Goal: Task Accomplishment & Management: Complete application form

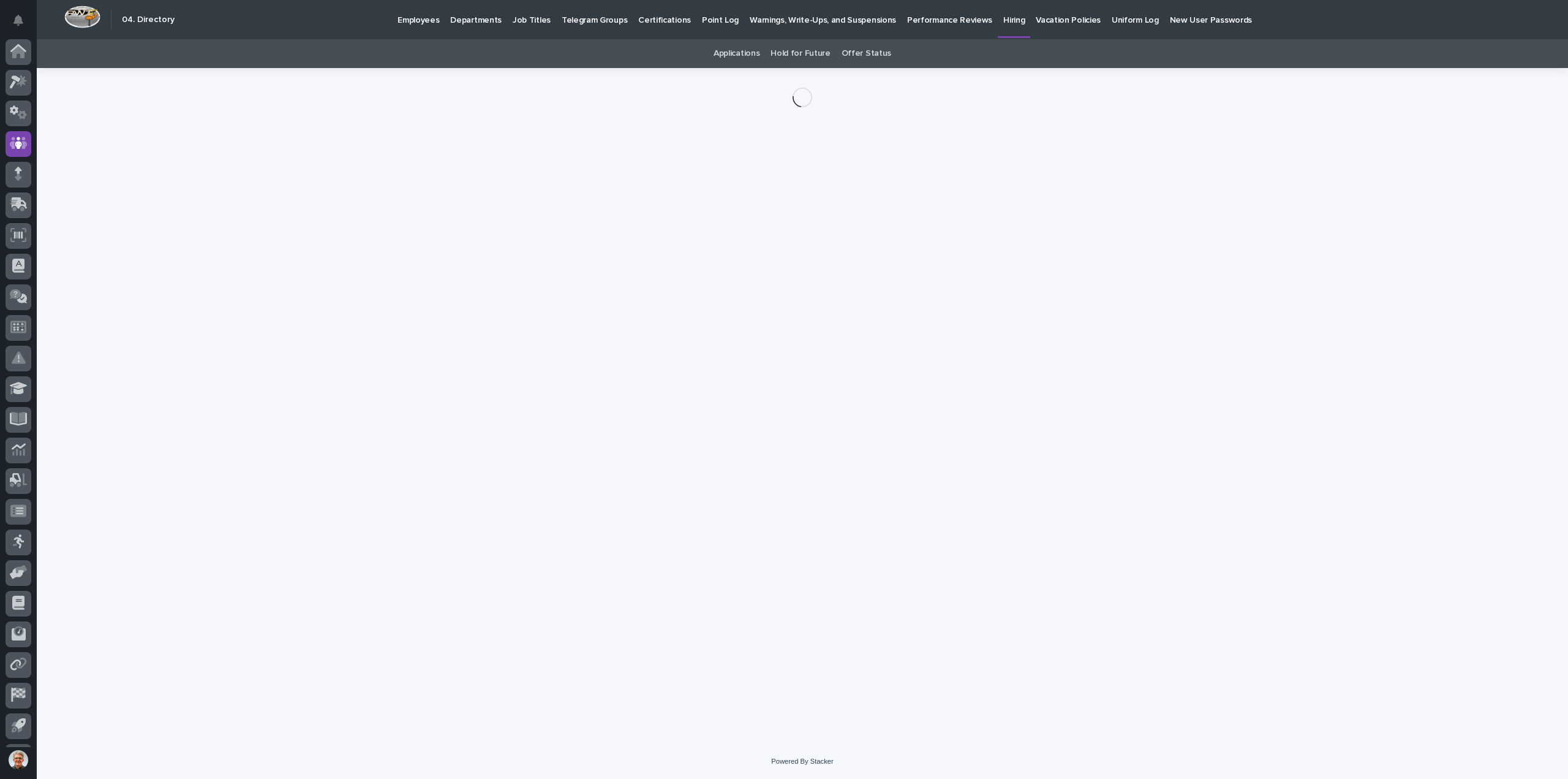
scroll to position [27, 0]
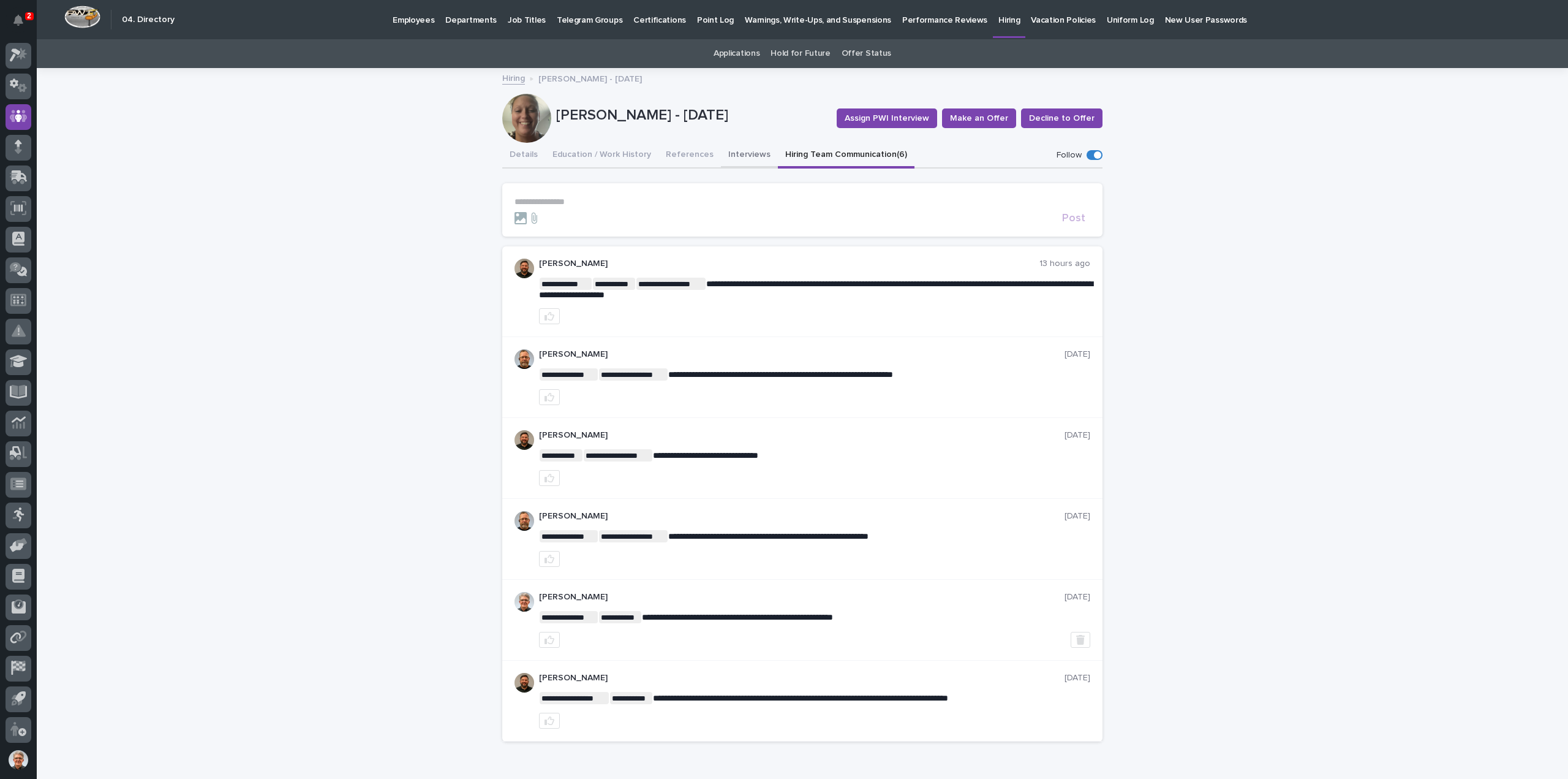
click at [721, 153] on button "Interviews" at bounding box center [749, 156] width 57 height 26
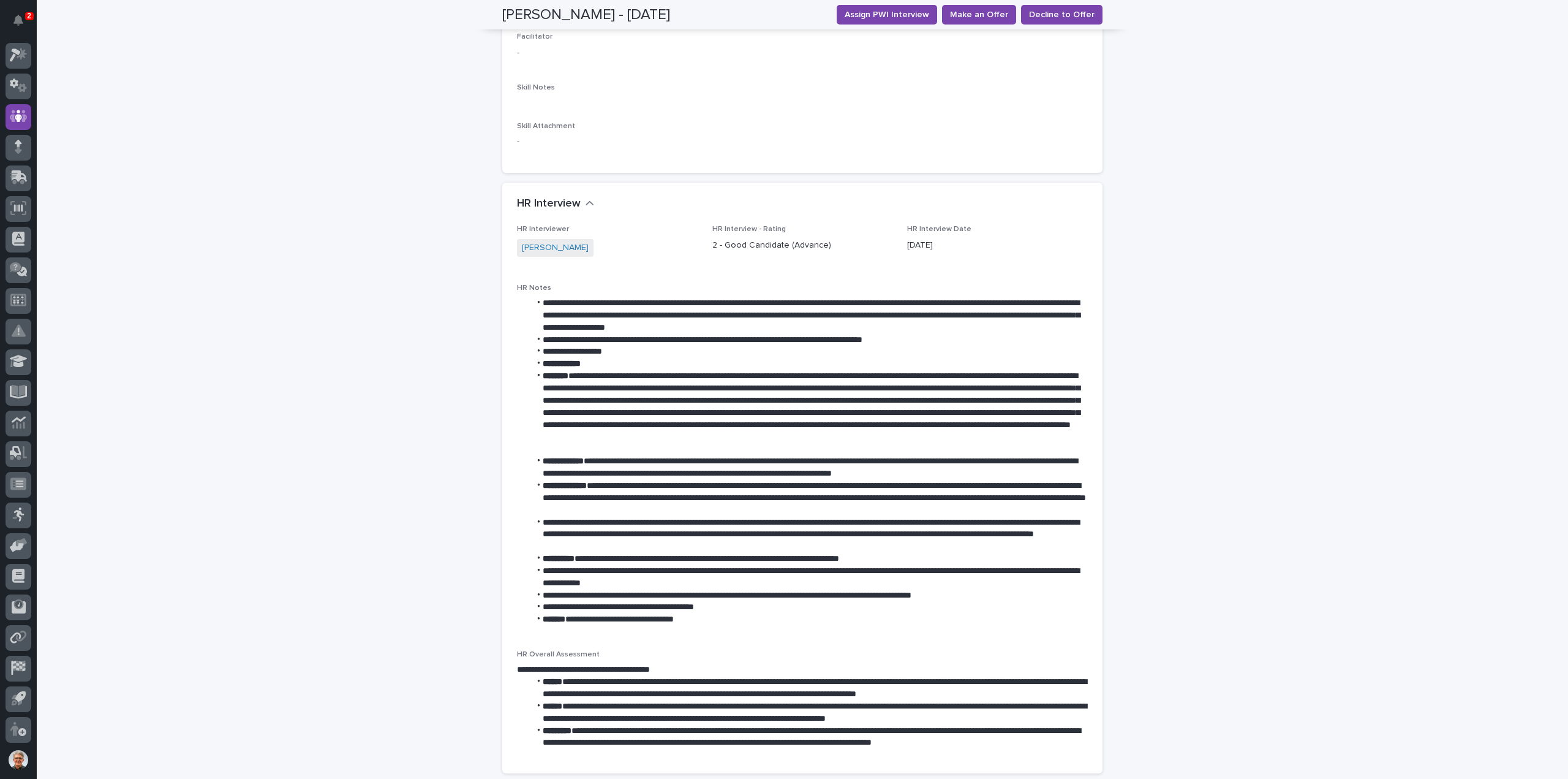
scroll to position [980, 0]
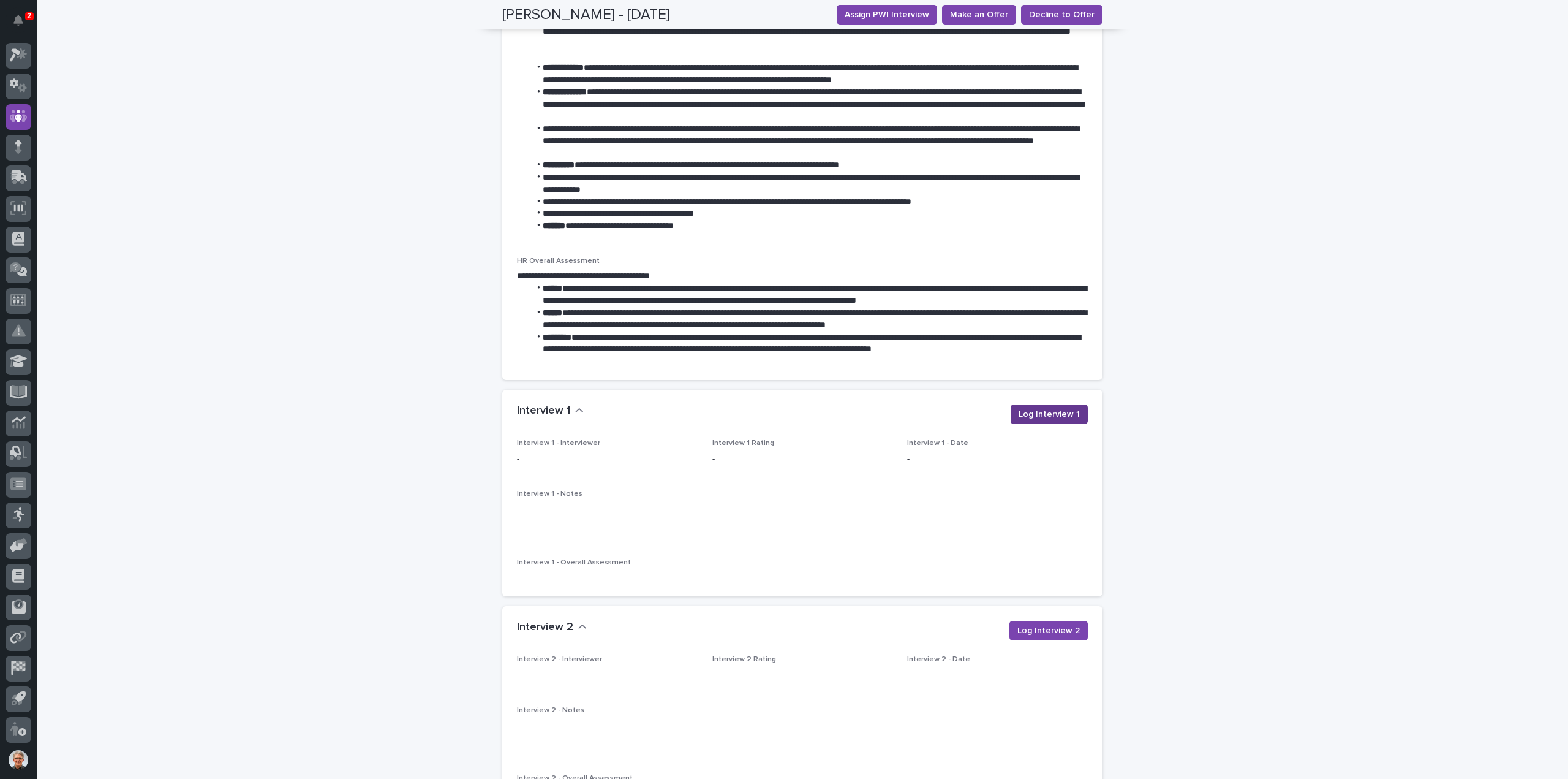
click at [1052, 410] on span "Log Interview 1" at bounding box center [1049, 414] width 62 height 12
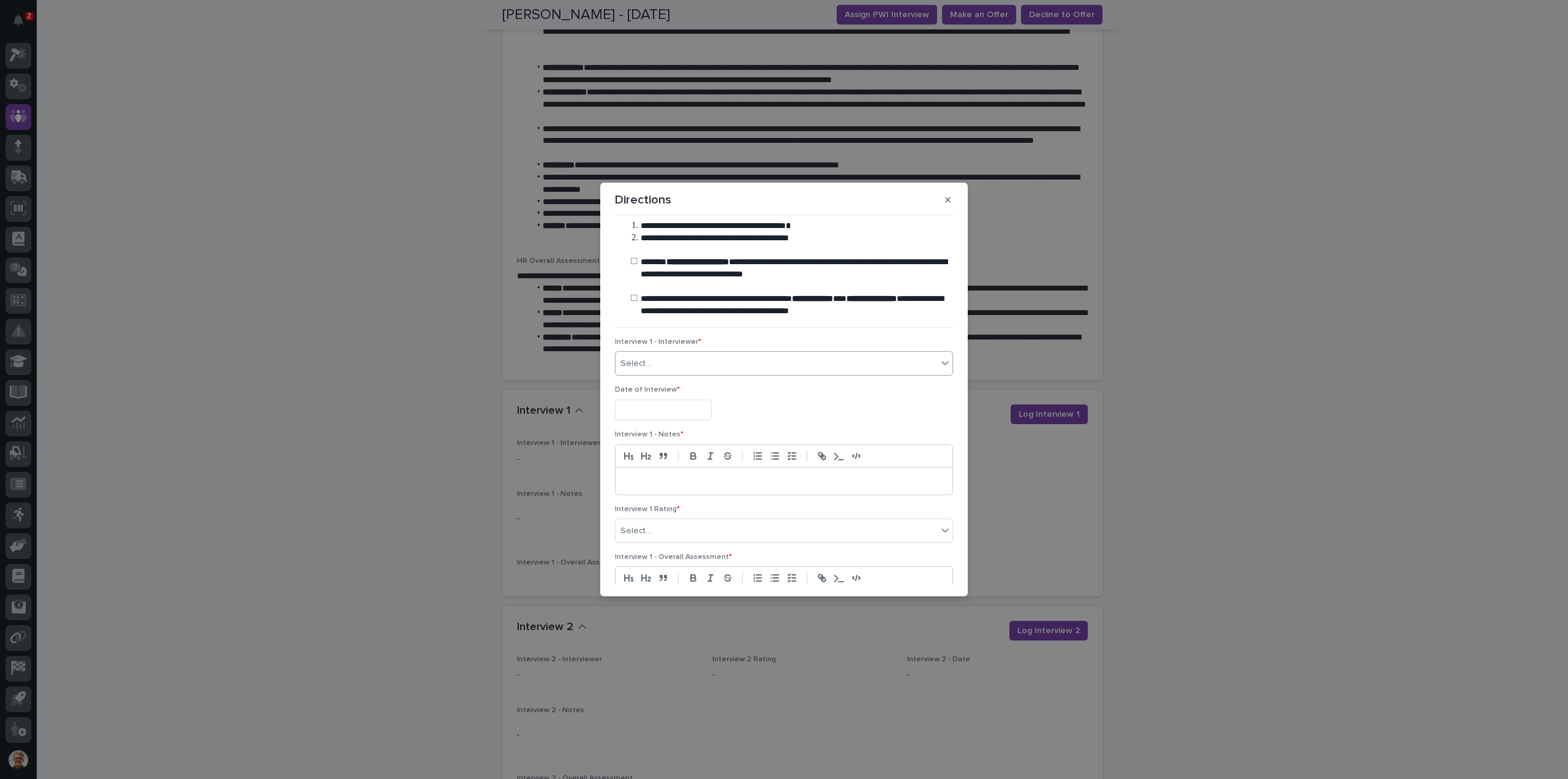
click at [654, 364] on div "Select..." at bounding box center [776, 363] width 321 height 20
type input "****"
click at [645, 405] on div "Paul Hershberger" at bounding box center [781, 408] width 331 height 21
click at [639, 411] on input "text" at bounding box center [663, 410] width 97 height 21
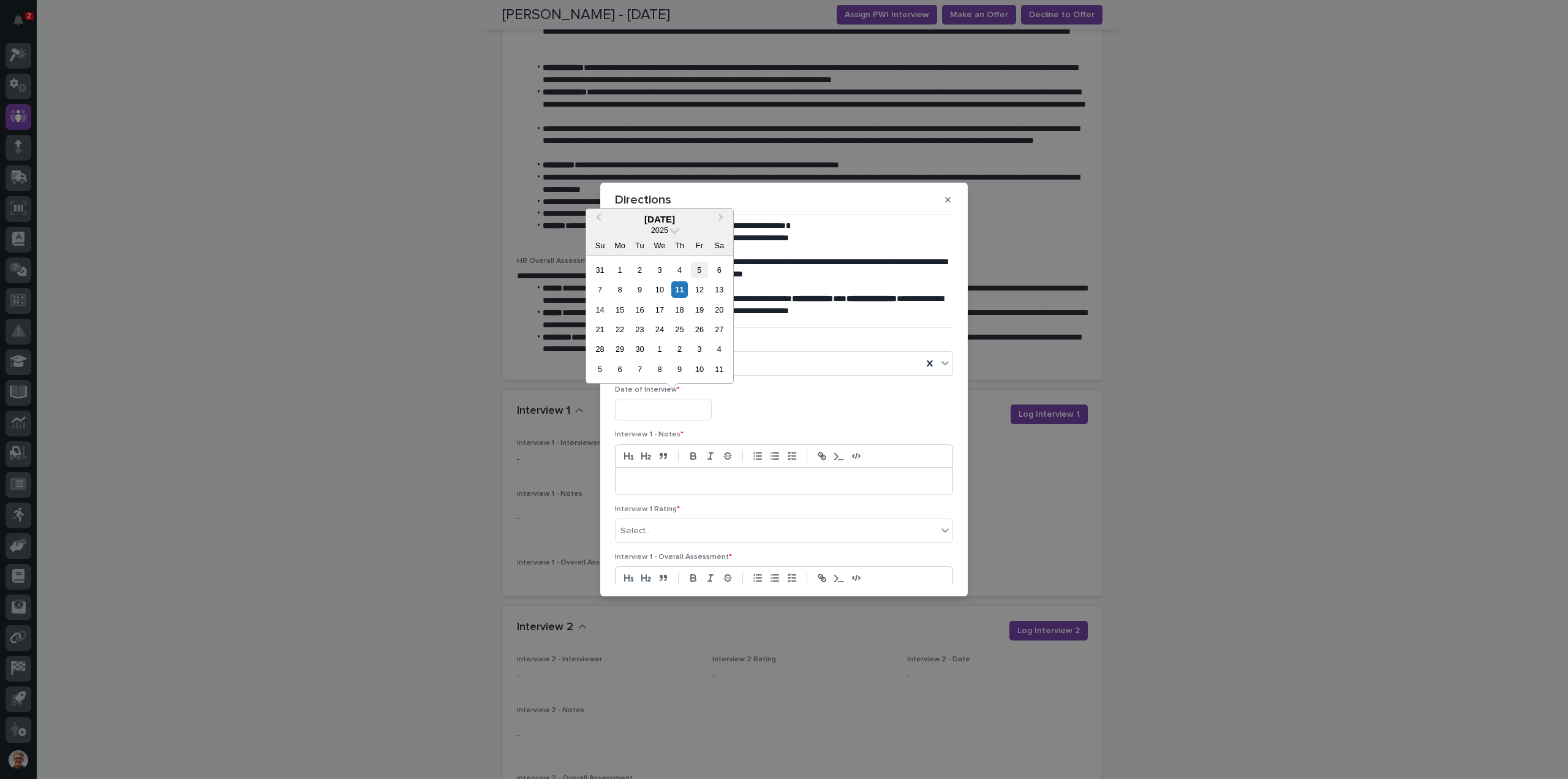
click at [698, 269] on div "5" at bounding box center [699, 270] width 17 height 17
type input "**********"
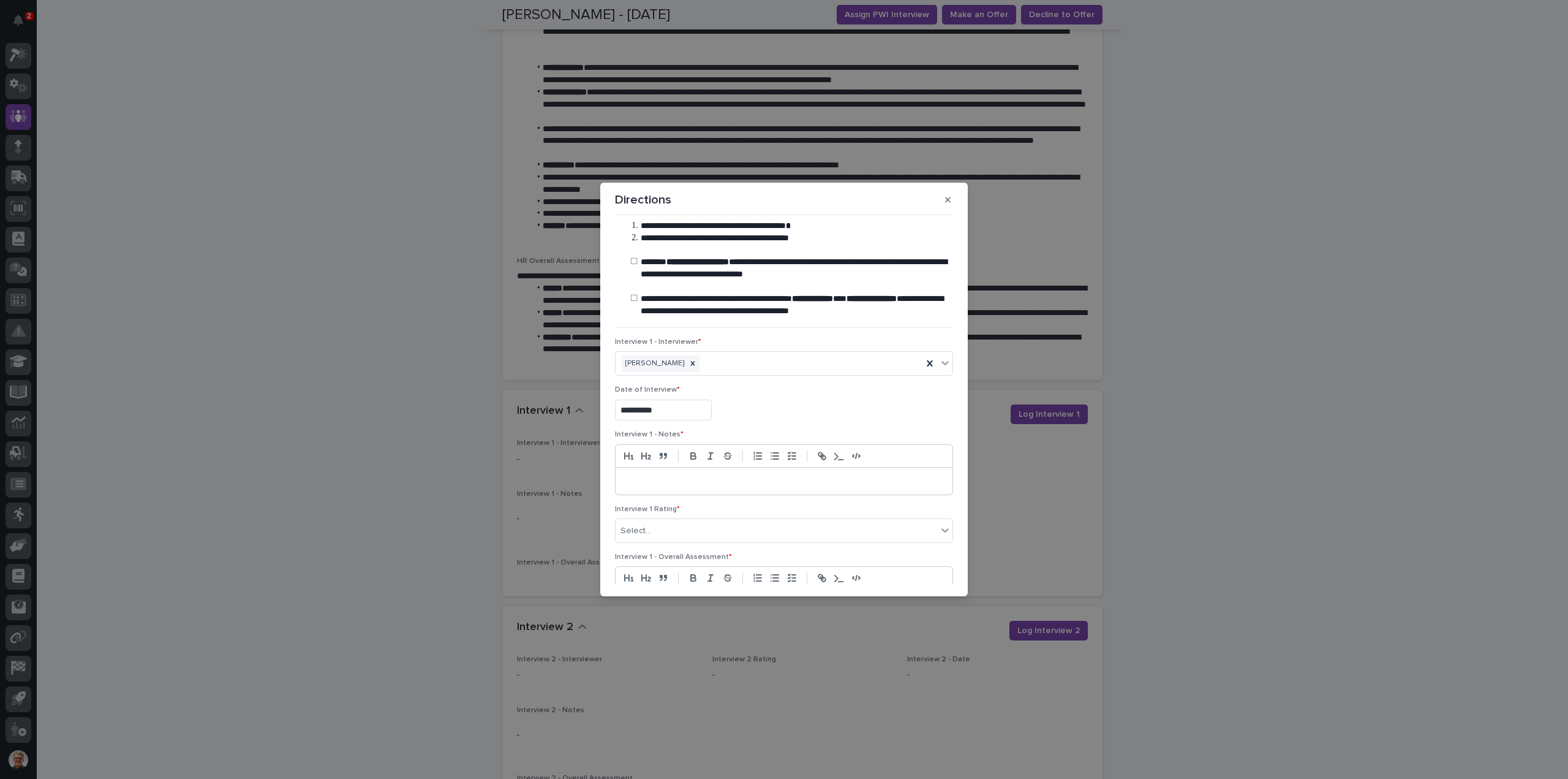
click at [646, 478] on p at bounding box center [784, 481] width 319 height 12
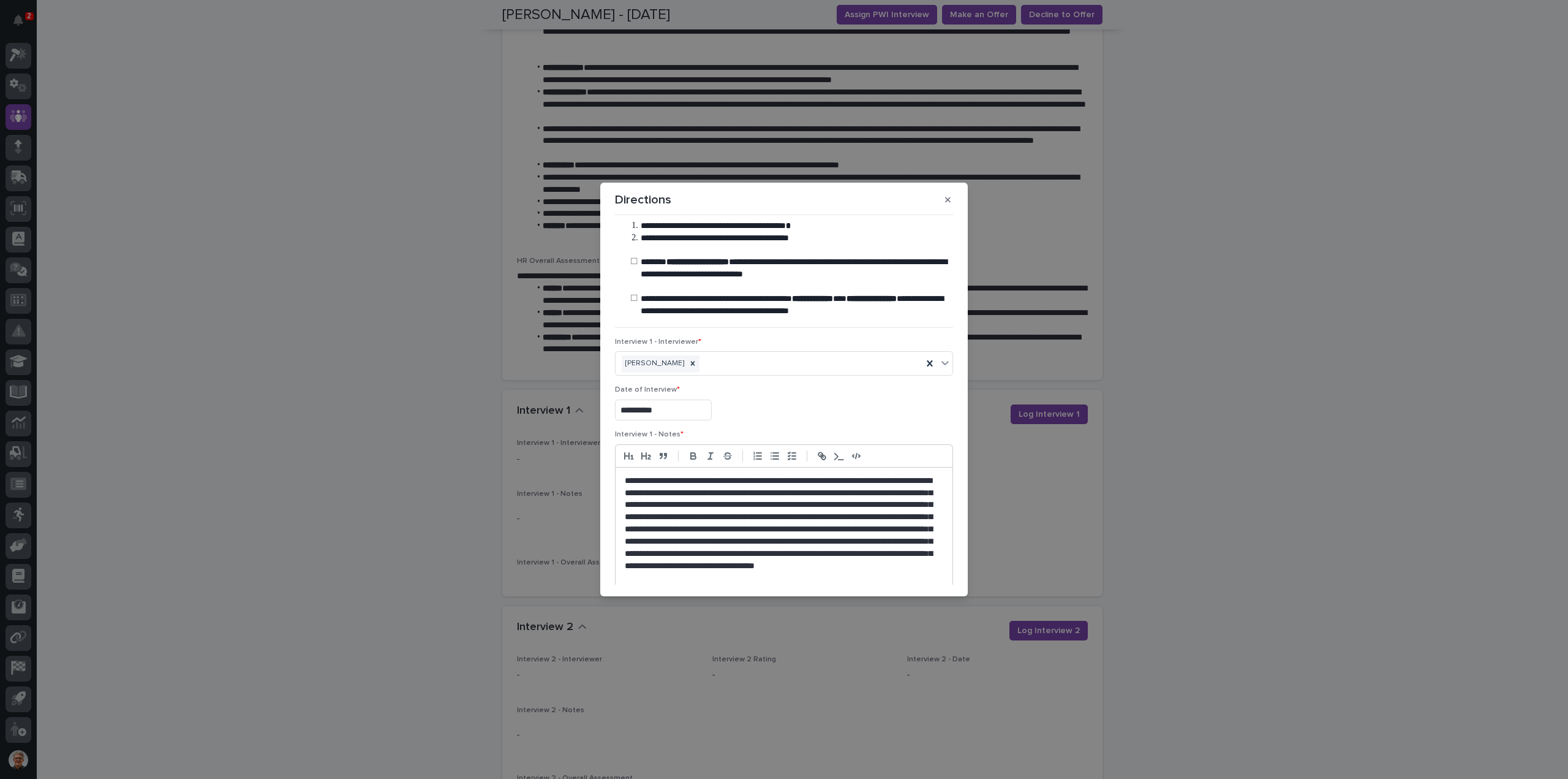
scroll to position [9, 0]
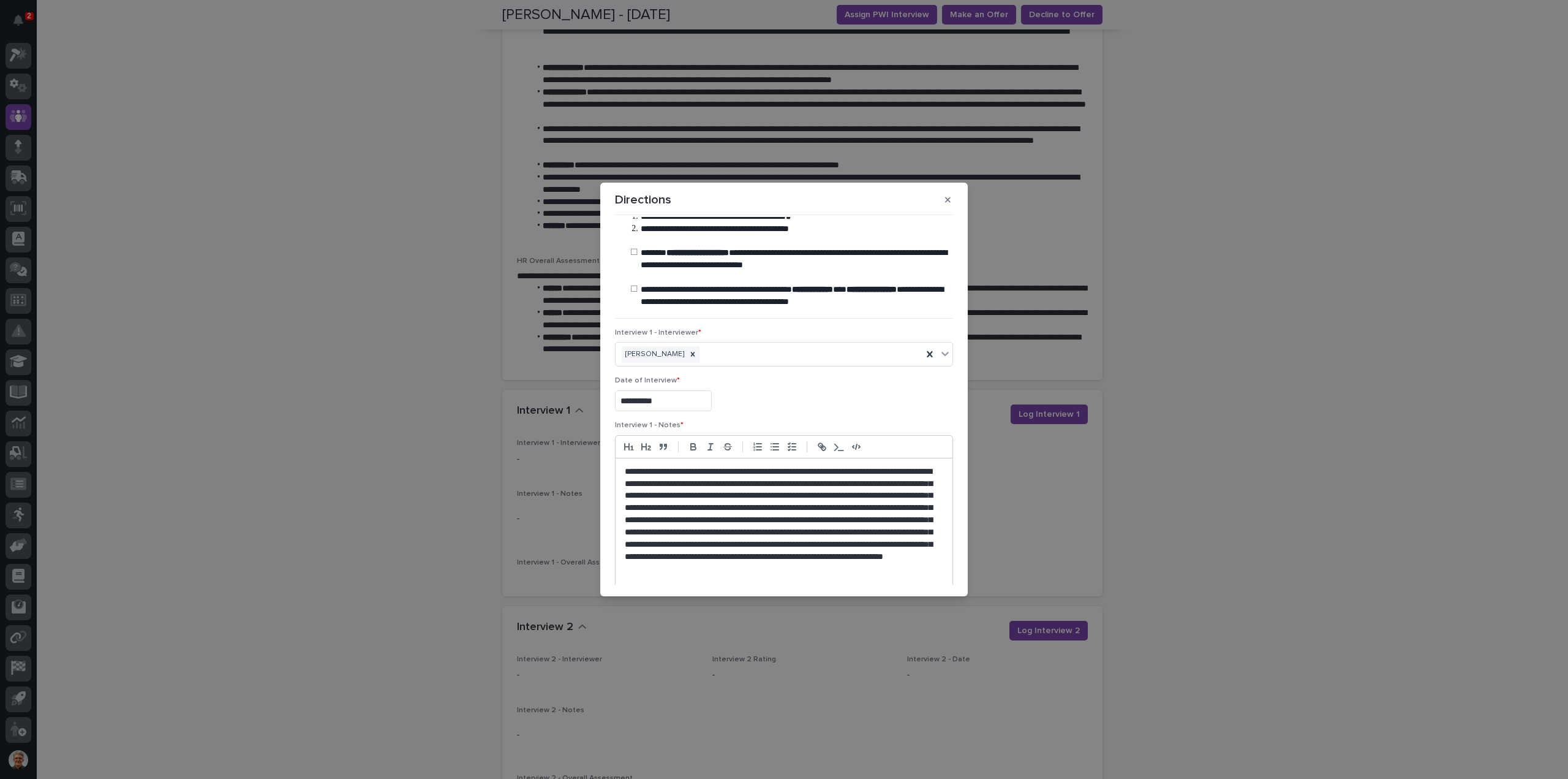
click at [711, 579] on p "**********" at bounding box center [781, 527] width 313 height 122
click at [786, 579] on p "**********" at bounding box center [781, 527] width 313 height 122
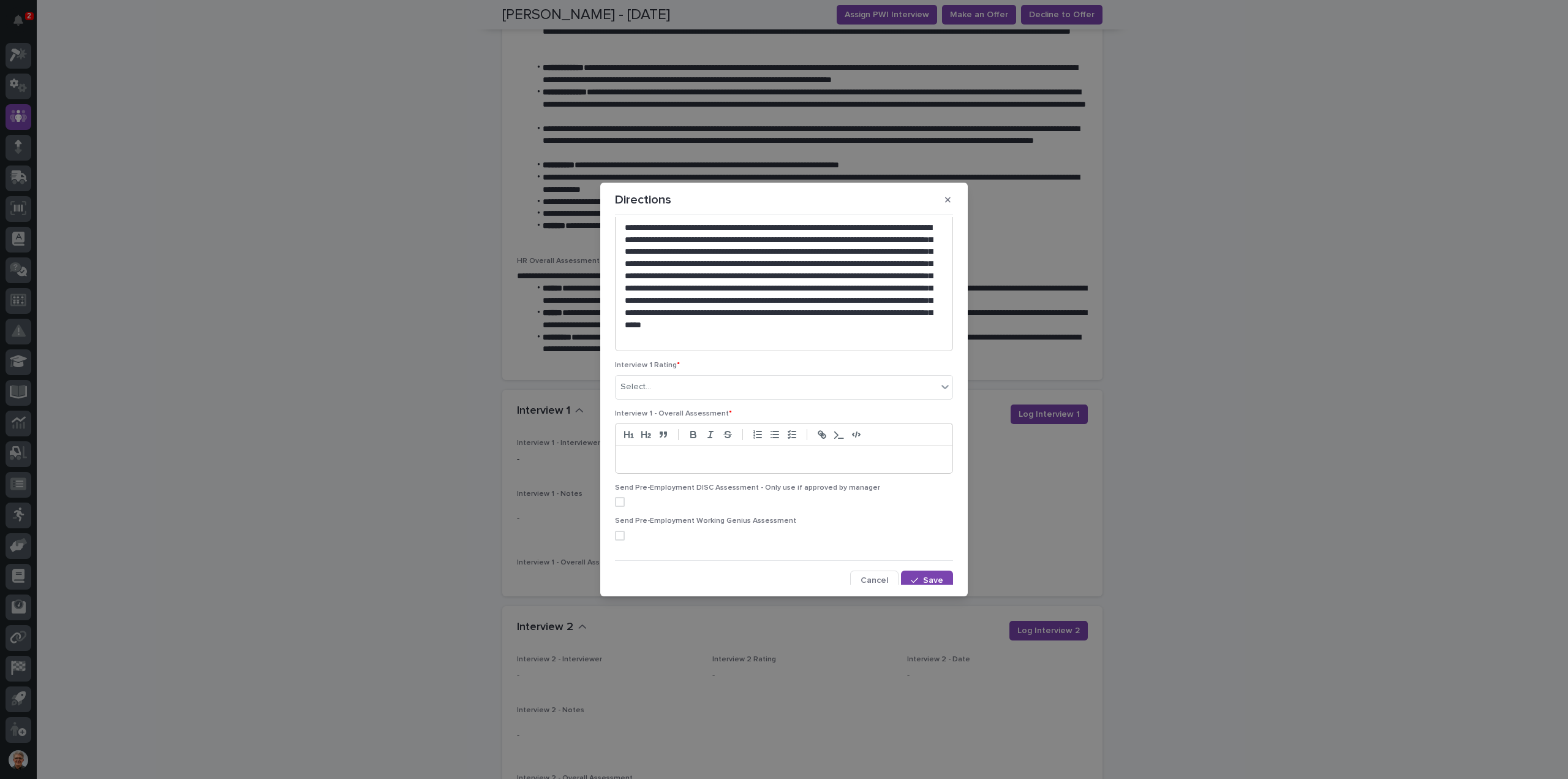
scroll to position [254, 0]
click at [688, 384] on div "Select..." at bounding box center [776, 385] width 321 height 20
click at [653, 426] on div "2 - Good Candidate (Advance)" at bounding box center [781, 429] width 331 height 21
click at [648, 453] on p at bounding box center [784, 458] width 319 height 12
click at [619, 542] on span at bounding box center [620, 547] width 10 height 10
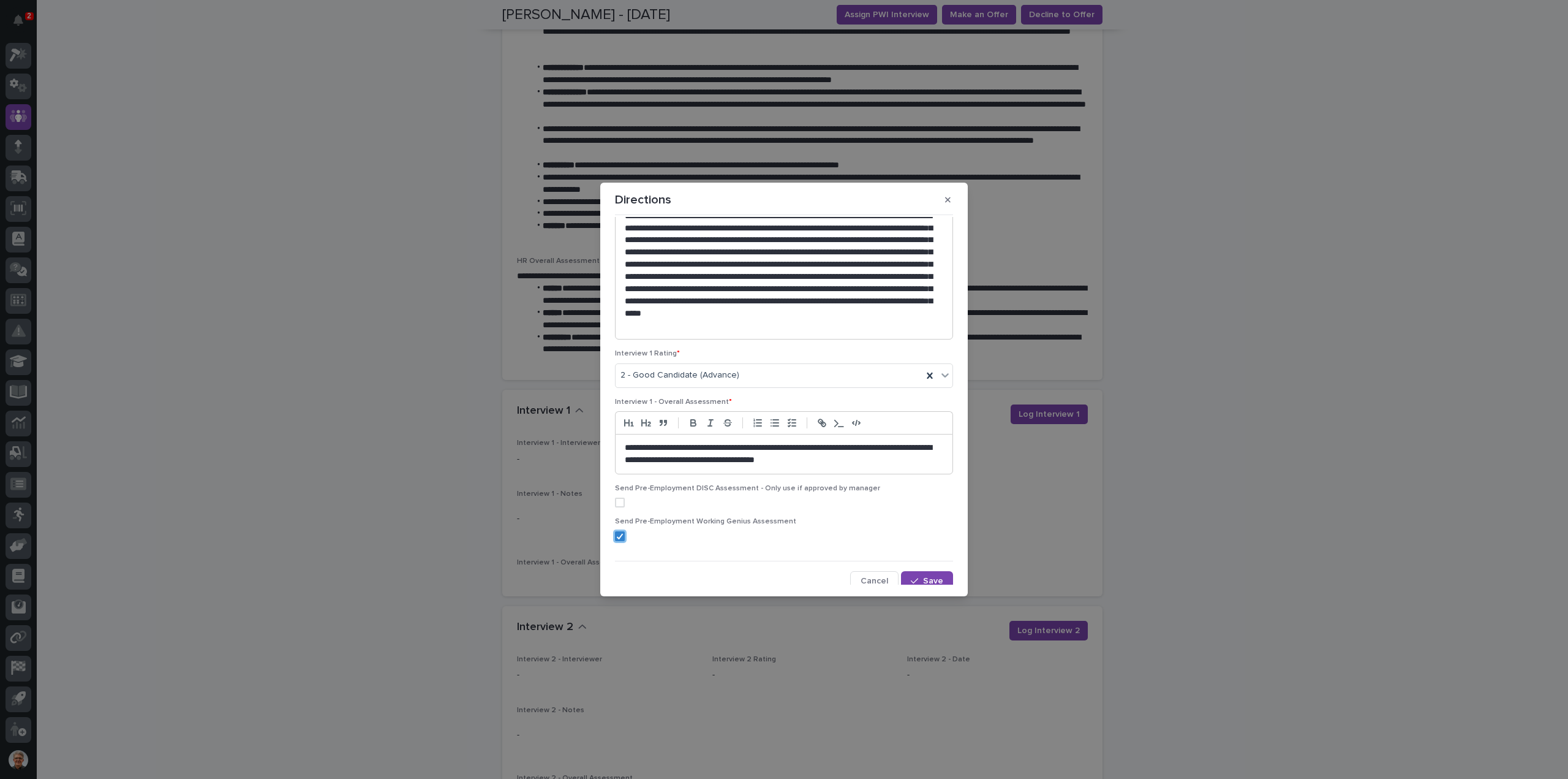
scroll to position [268, 0]
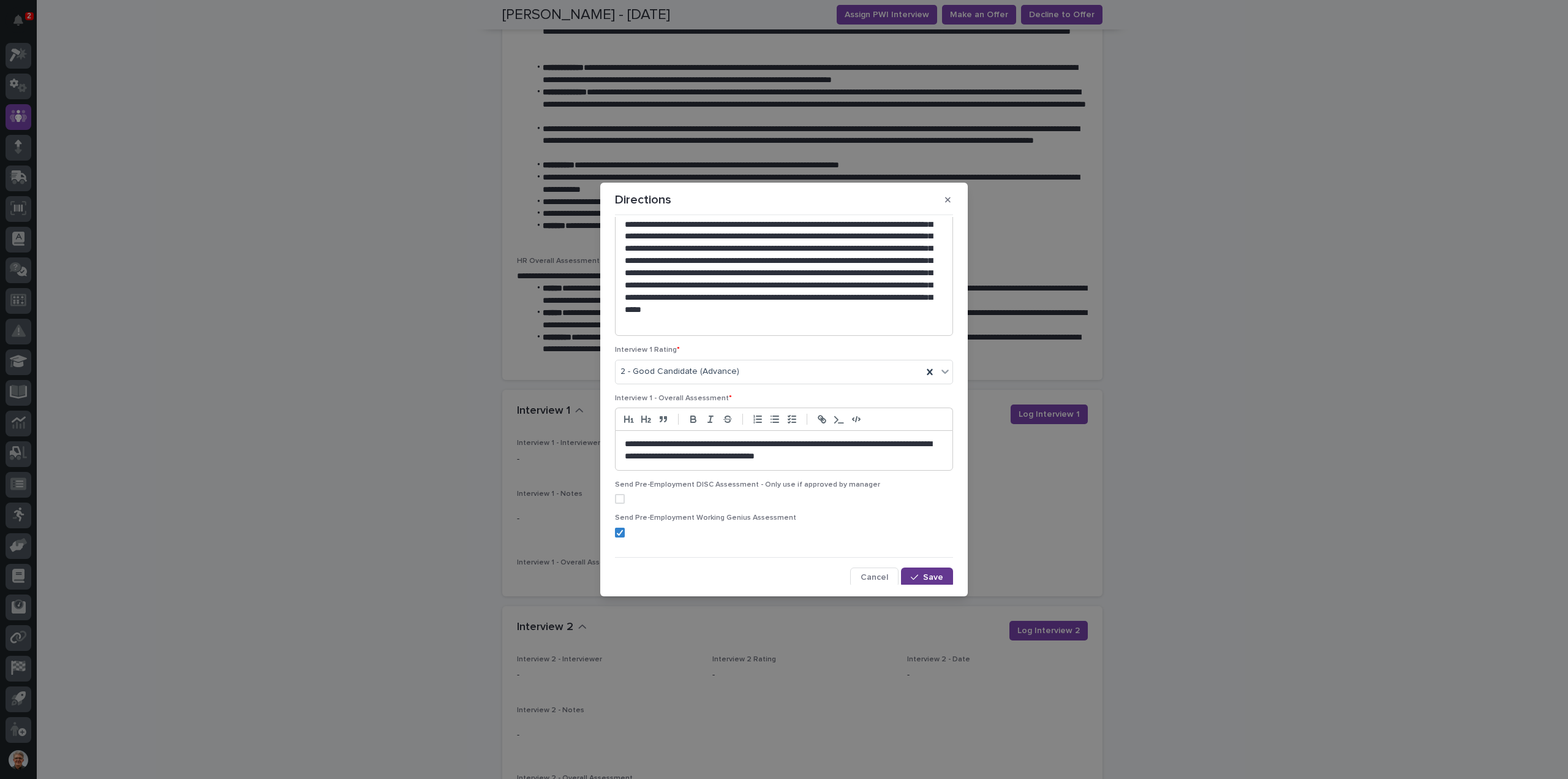
click at [923, 573] on span "Save" at bounding box center [933, 577] width 20 height 8
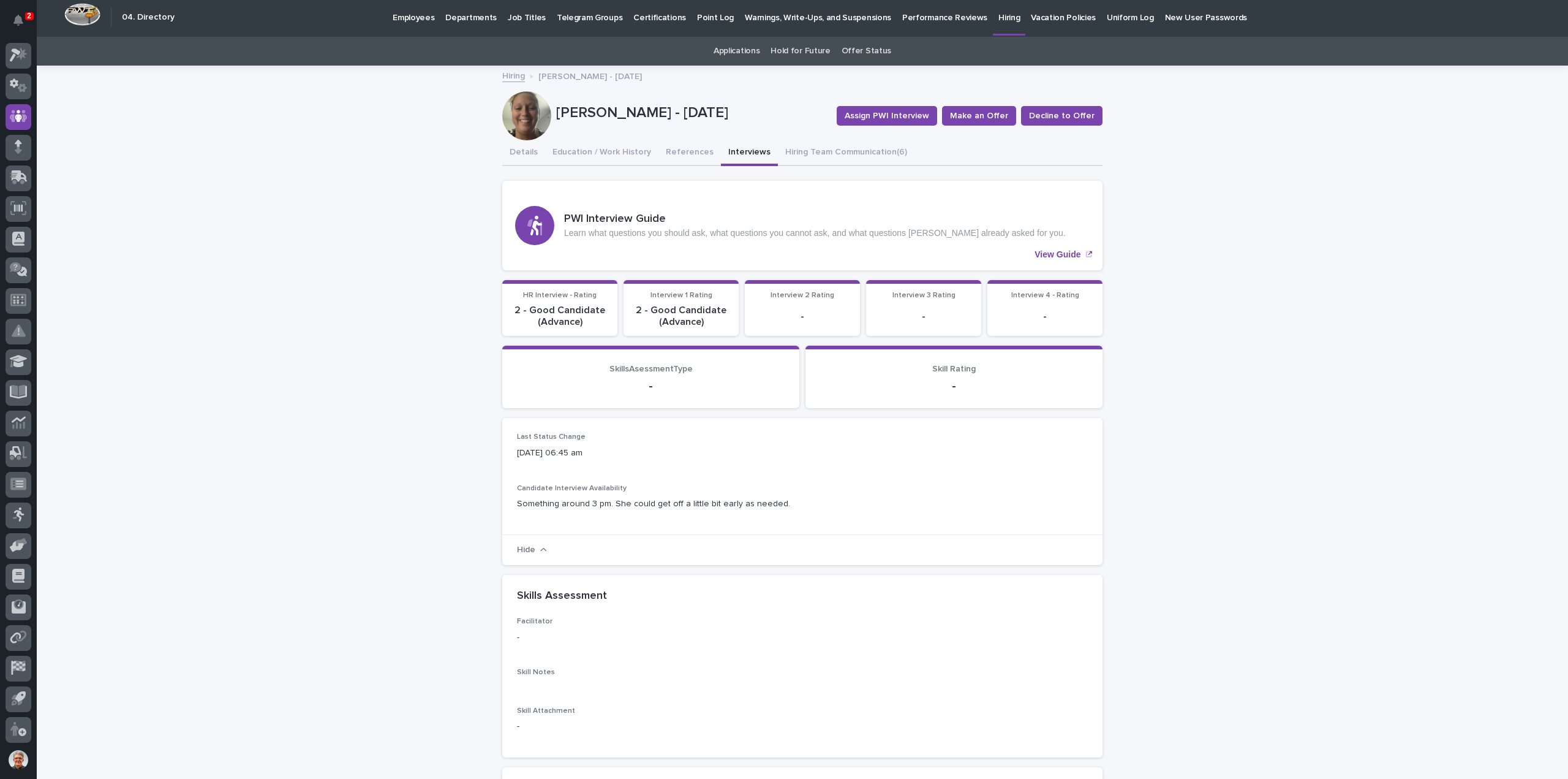
scroll to position [0, 0]
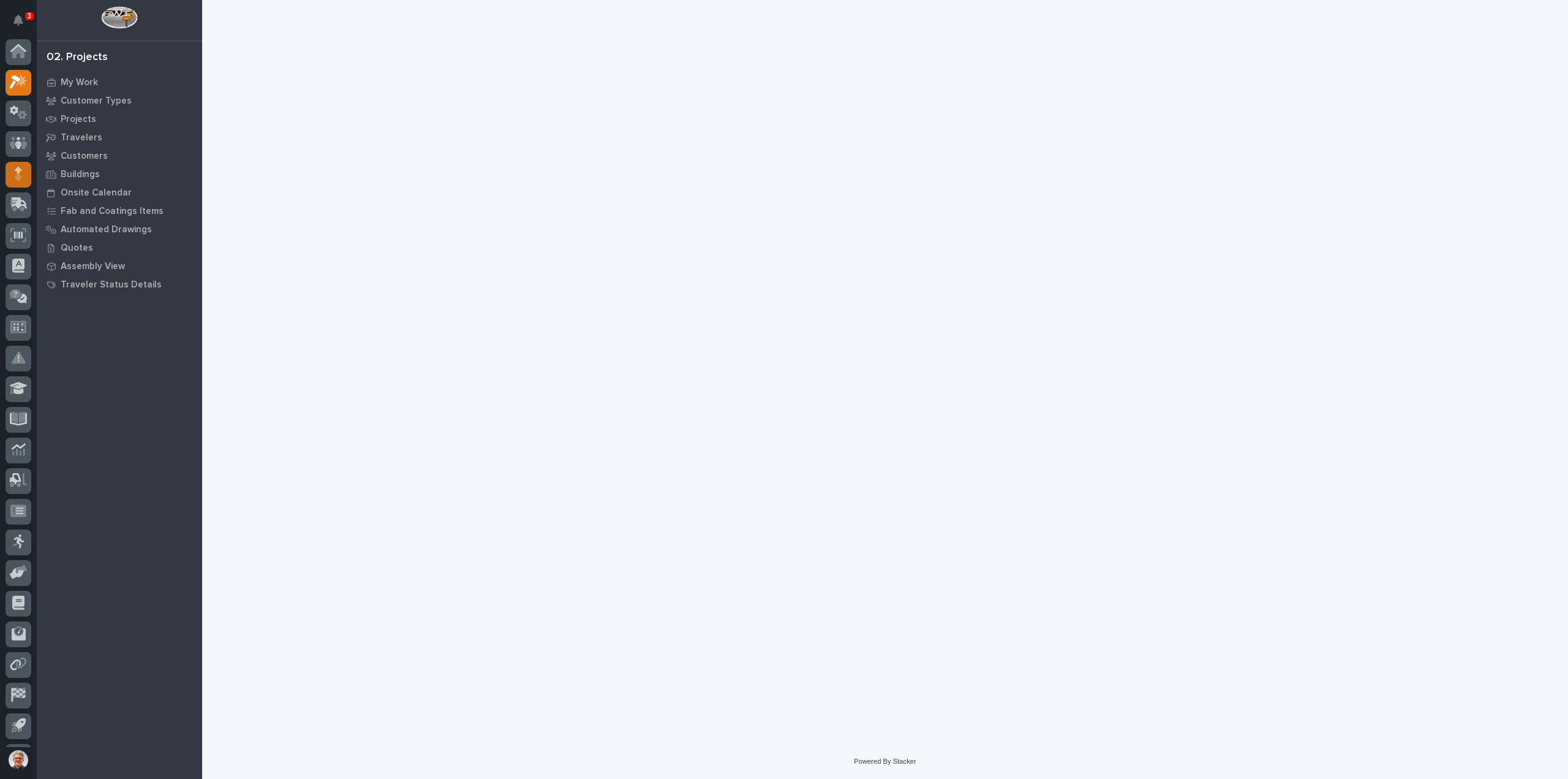
scroll to position [27, 0]
click at [12, 176] on icon at bounding box center [19, 176] width 16 height 12
